Goal: Complete application form

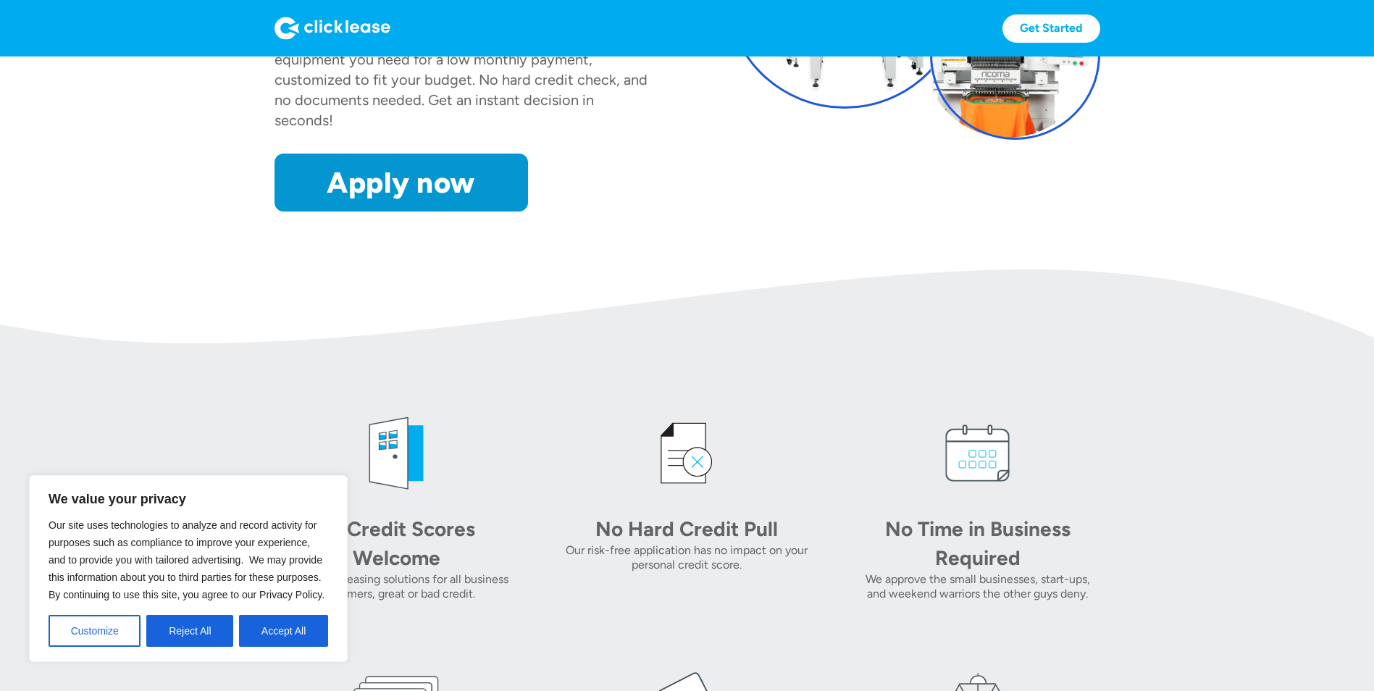
scroll to position [362, 0]
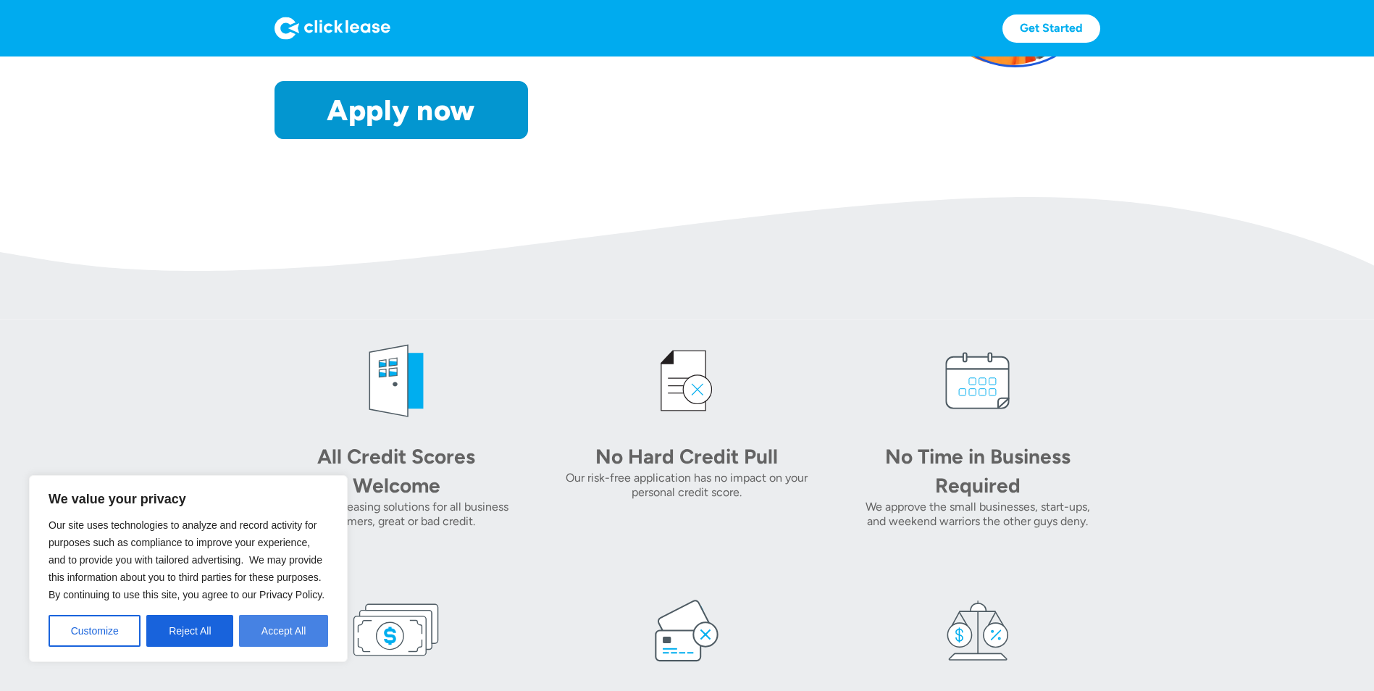
click at [266, 622] on button "Accept All" at bounding box center [283, 631] width 89 height 32
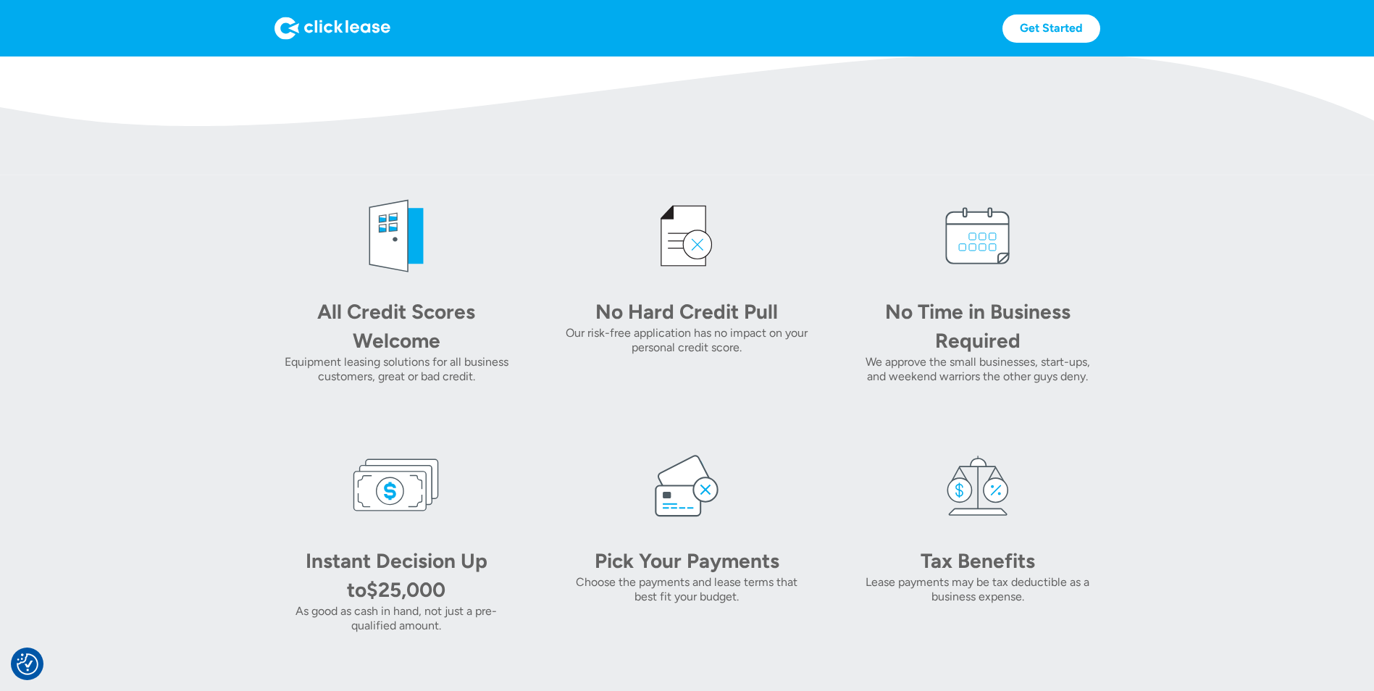
scroll to position [0, 0]
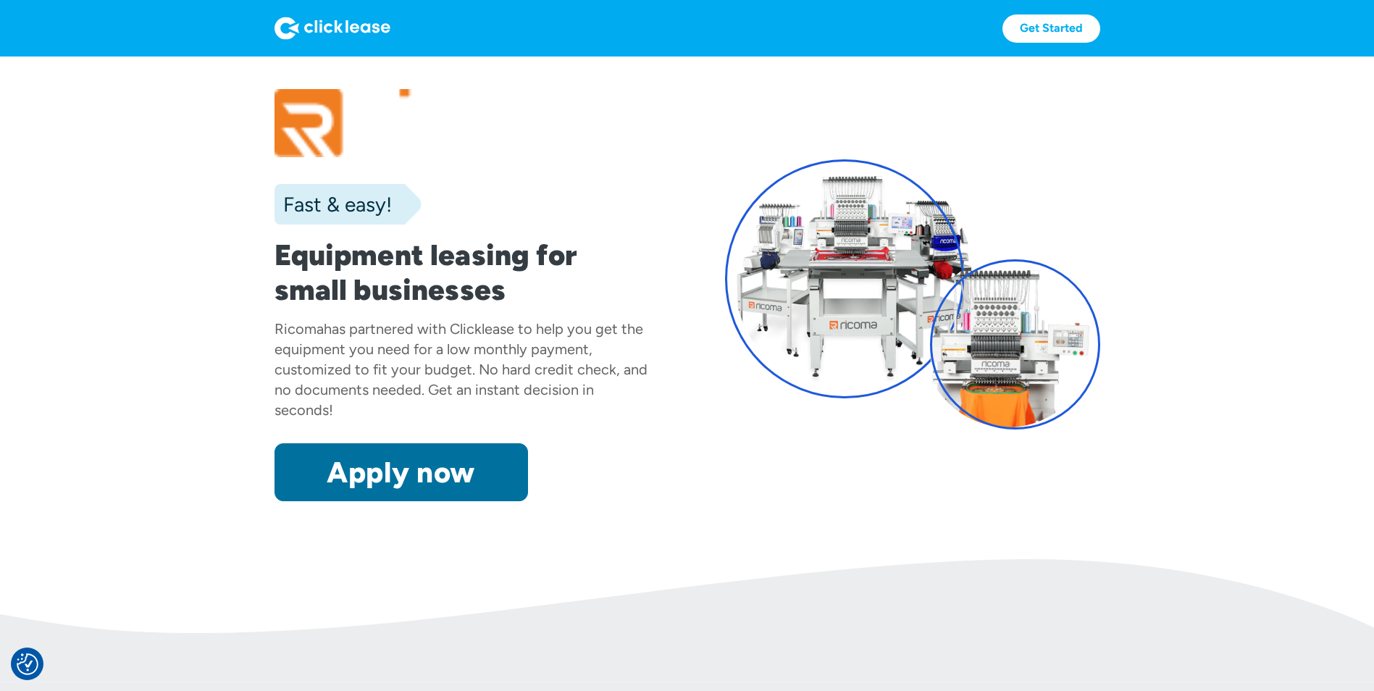
click at [370, 473] on link "Apply now" at bounding box center [400, 472] width 253 height 58
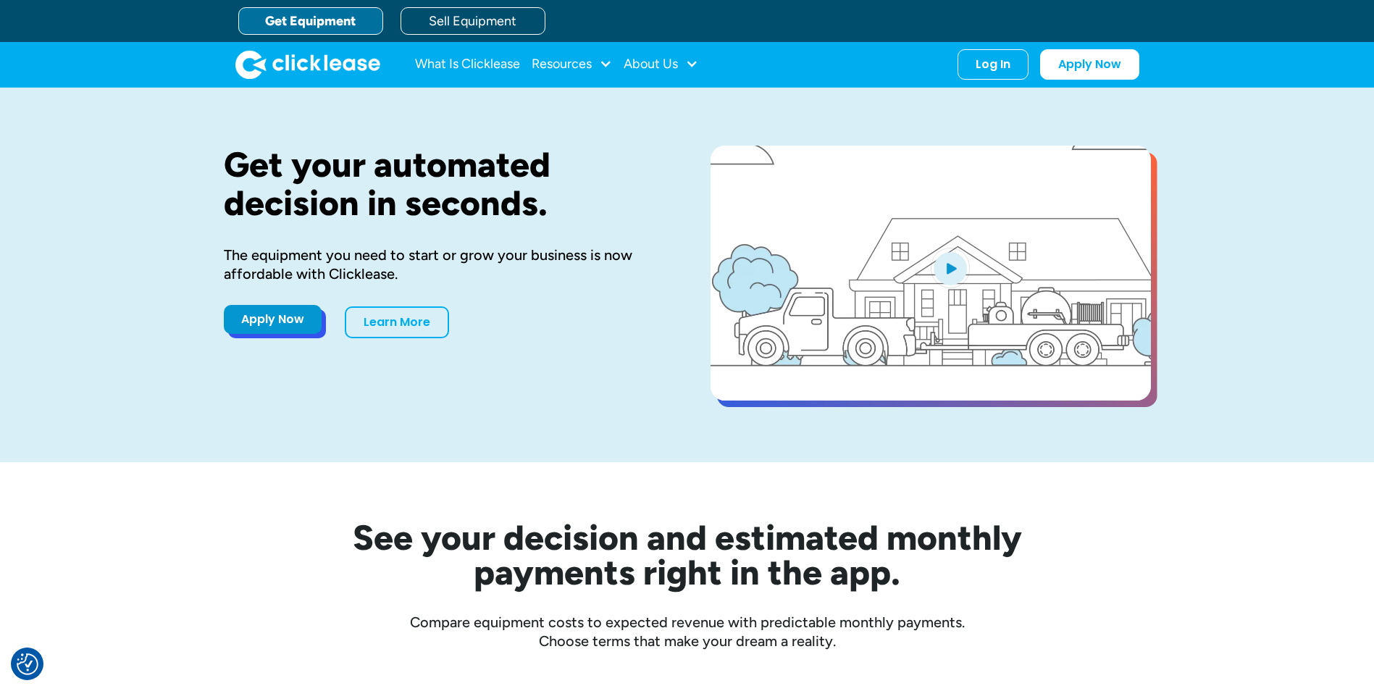
click at [281, 326] on link "Apply Now" at bounding box center [273, 319] width 98 height 29
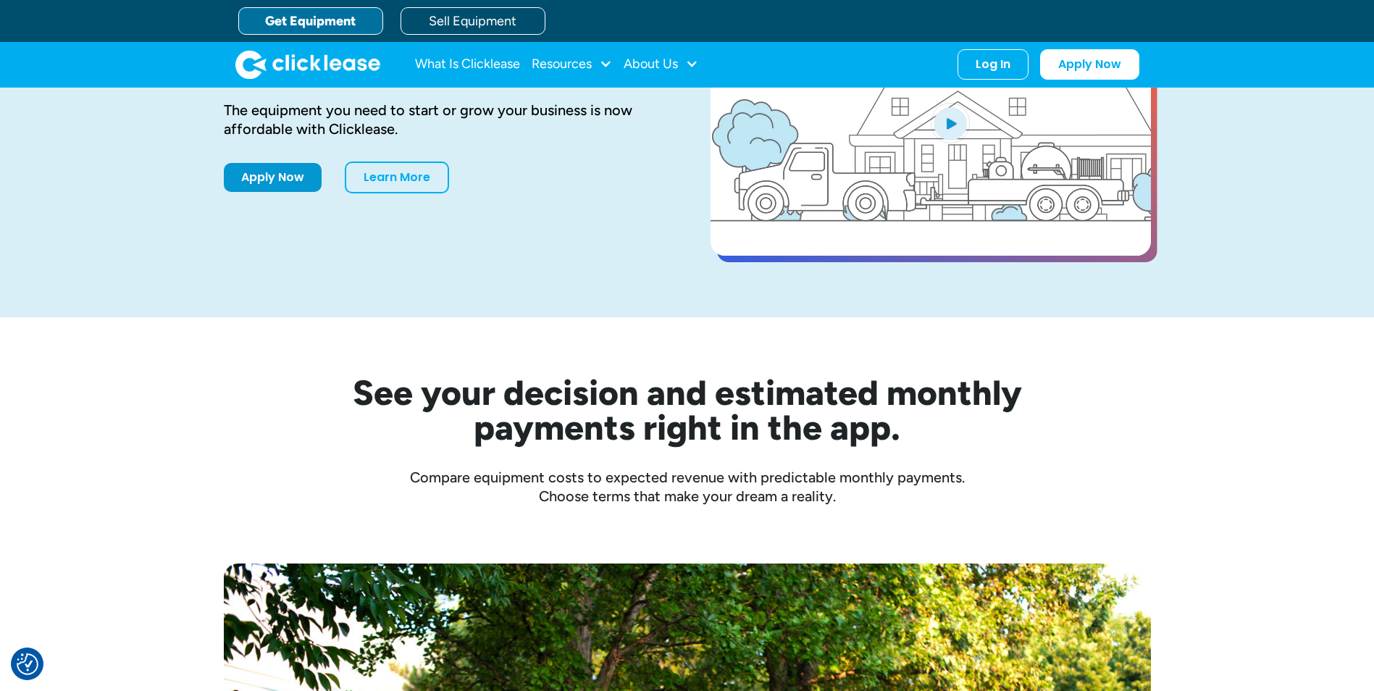
scroll to position [72, 0]
